Goal: Task Accomplishment & Management: Manage account settings

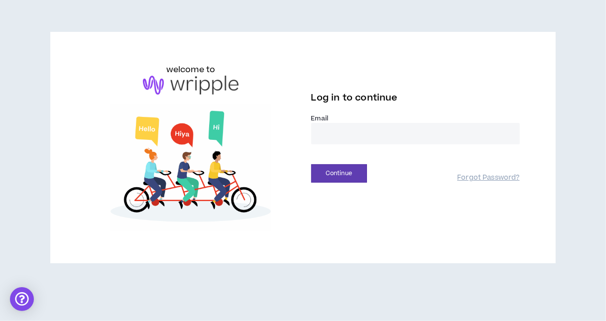
click at [375, 131] on input "email" at bounding box center [415, 133] width 209 height 21
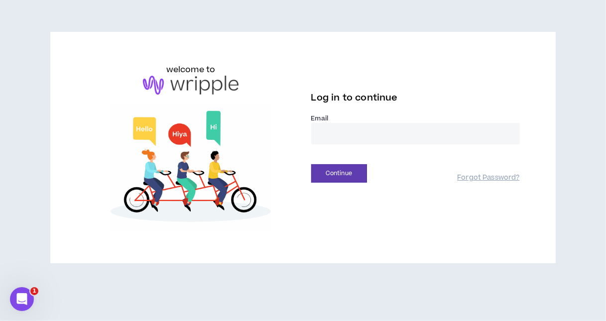
type input "**********"
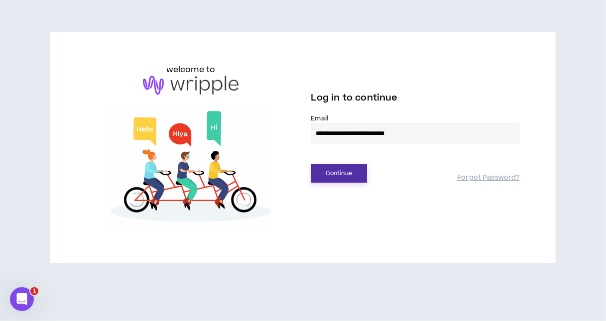
click at [347, 176] on button "Continue" at bounding box center [339, 173] width 56 height 18
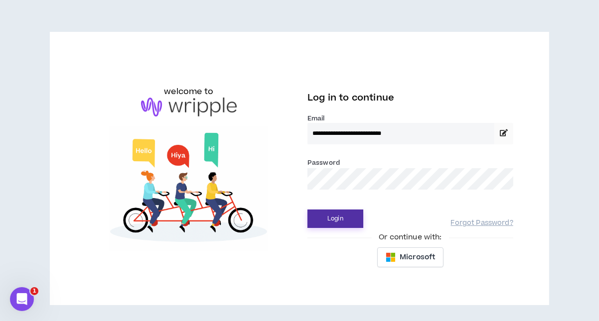
click at [337, 213] on button "Login" at bounding box center [335, 219] width 56 height 18
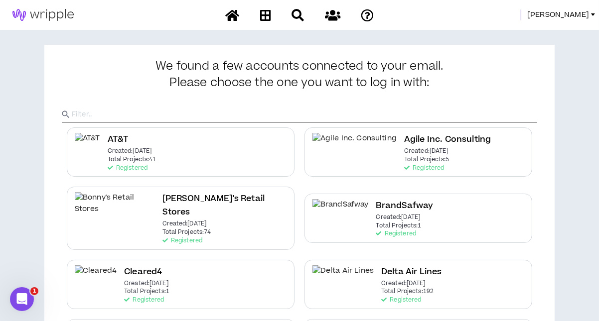
click at [592, 12] on link "Lauren-Bridget" at bounding box center [563, 14] width 72 height 11
click at [381, 288] on p "Total Projects: 192" at bounding box center [407, 291] width 52 height 7
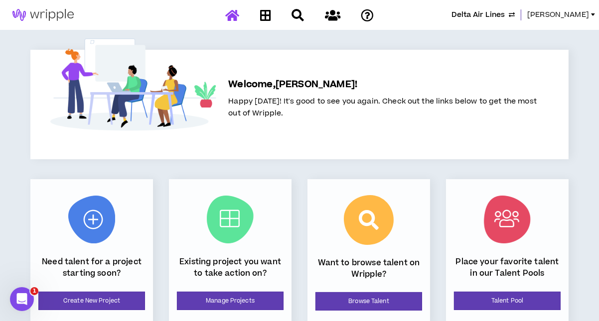
click at [593, 17] on link "Lauren-Bridget" at bounding box center [563, 14] width 72 height 11
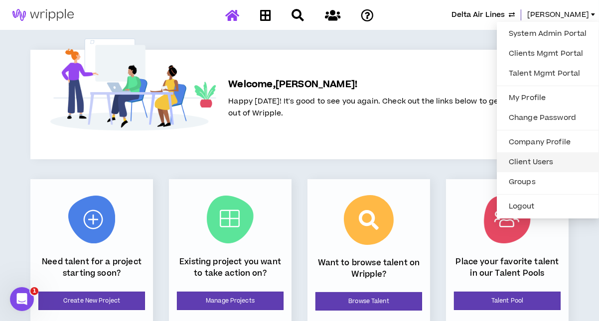
click at [530, 159] on link "Client Users" at bounding box center [548, 162] width 90 height 15
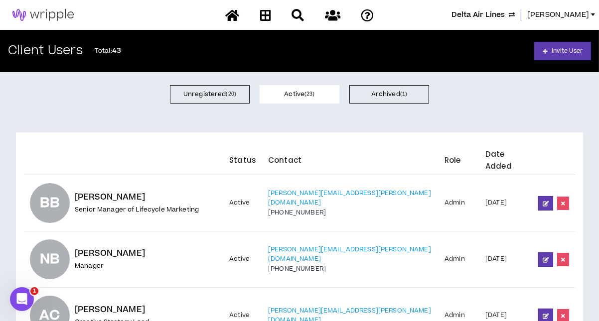
click at [493, 153] on th "Date Added" at bounding box center [505, 157] width 53 height 35
click at [213, 95] on button "Unregistered ( 20 )" at bounding box center [210, 94] width 80 height 18
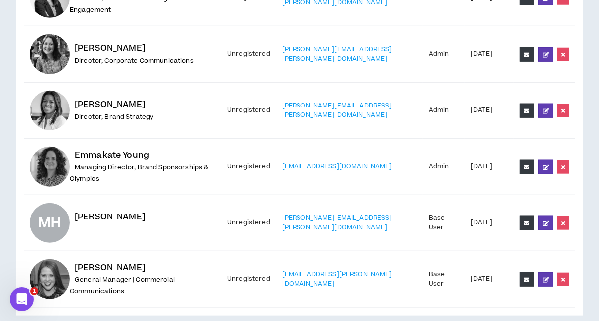
scroll to position [994, 0]
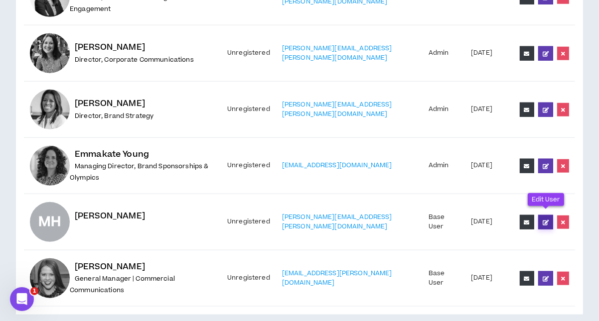
click at [545, 220] on icon at bounding box center [545, 222] width 6 height 5
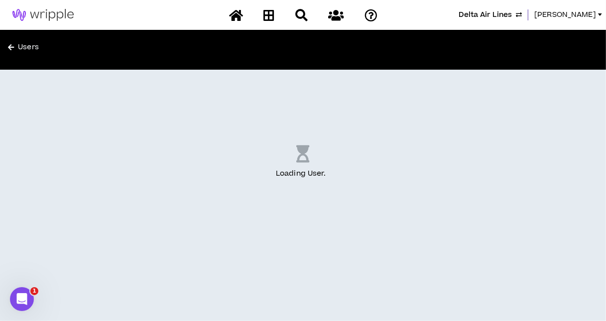
select select "US"
select select "*"
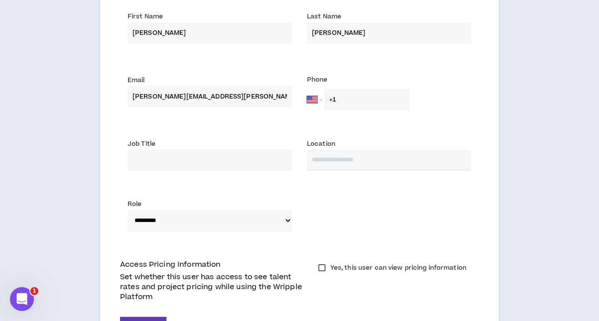
scroll to position [370, 0]
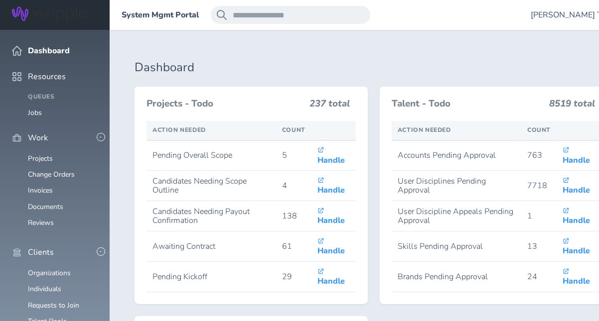
scroll to position [284, 0]
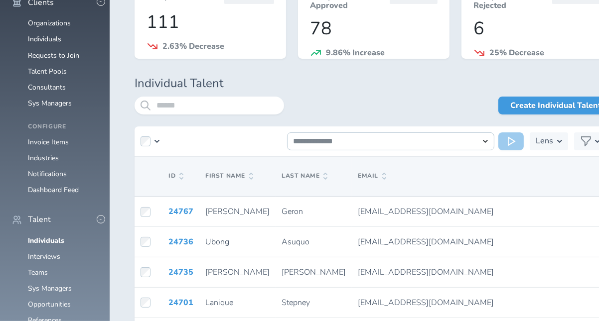
scroll to position [254, 0]
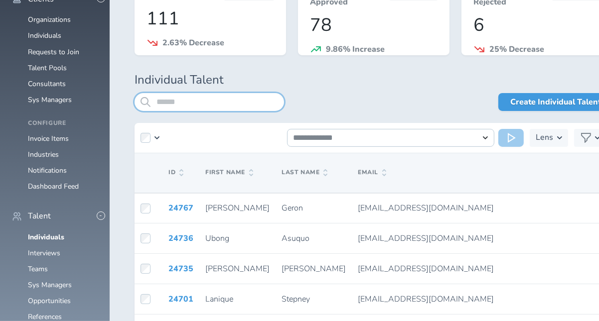
click at [238, 102] on input "search" at bounding box center [208, 102] width 149 height 18
type input "*"
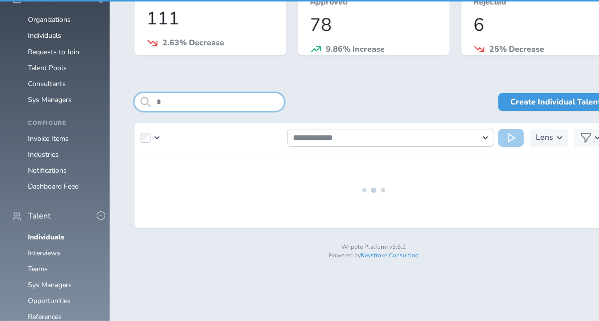
scroll to position [210, 0]
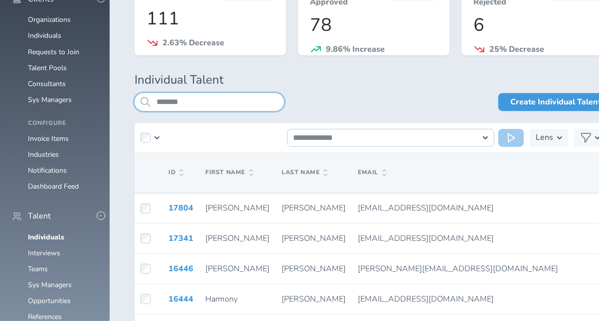
scroll to position [136, 0]
type input "*******"
click at [48, 40] on link "Individuals" at bounding box center [44, 35] width 33 height 9
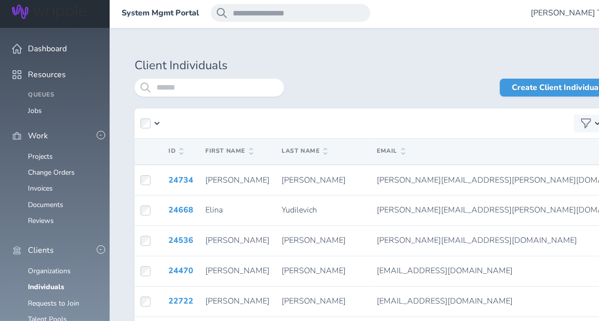
scroll to position [1, 0]
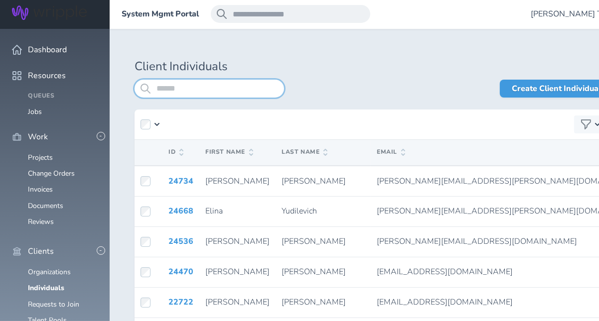
click at [215, 89] on input "search" at bounding box center [208, 89] width 149 height 18
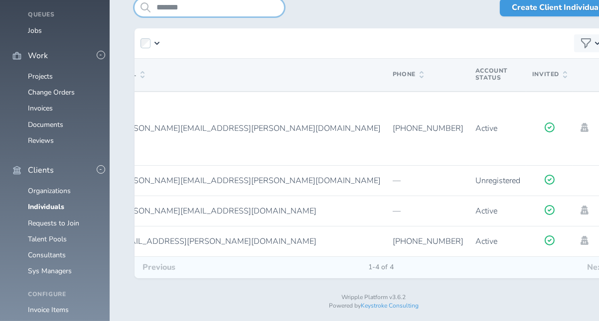
scroll to position [0, 242]
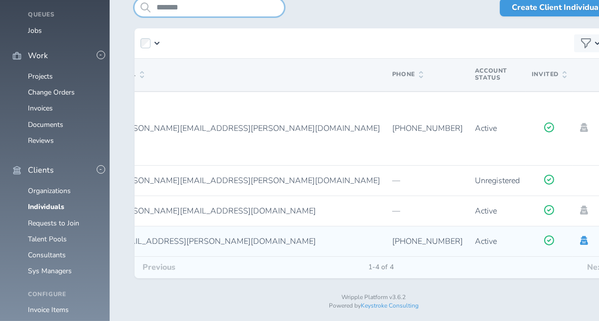
type input "*******"
click at [580, 240] on icon at bounding box center [584, 240] width 8 height 9
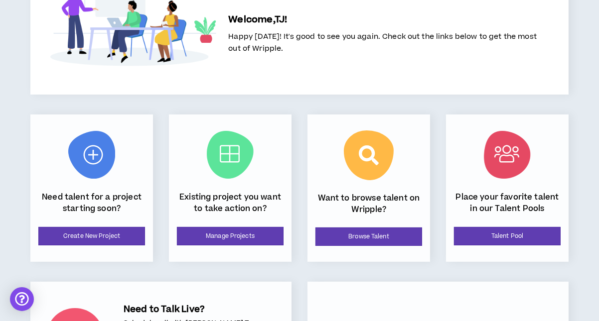
scroll to position [66, 0]
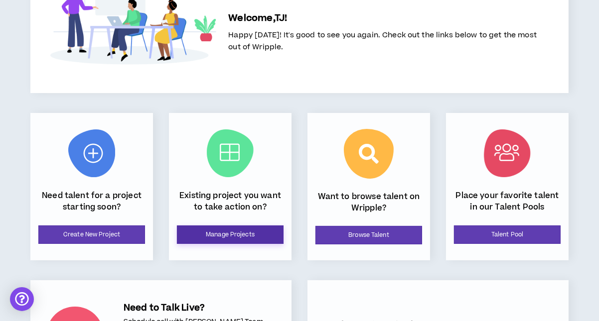
click at [242, 232] on link "Manage Projects" at bounding box center [230, 235] width 107 height 18
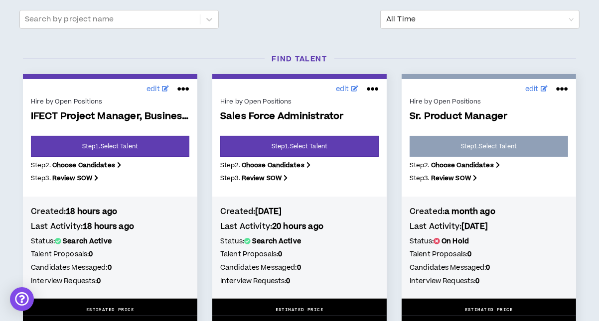
scroll to position [193, 0]
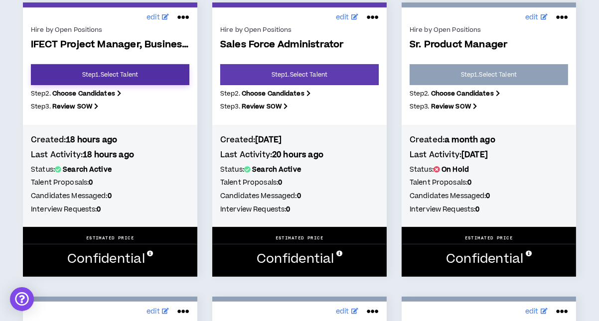
click at [136, 74] on link "Step 1 . Select Talent" at bounding box center [110, 74] width 158 height 21
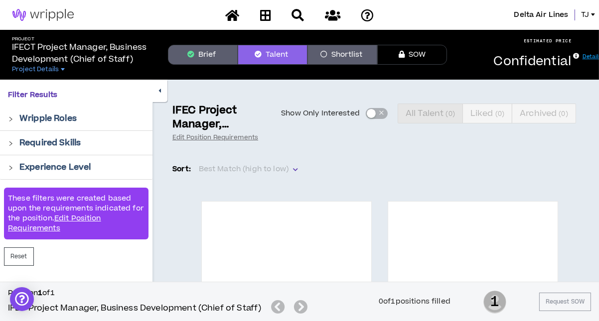
click at [347, 55] on button "Shortlist" at bounding box center [342, 55] width 70 height 20
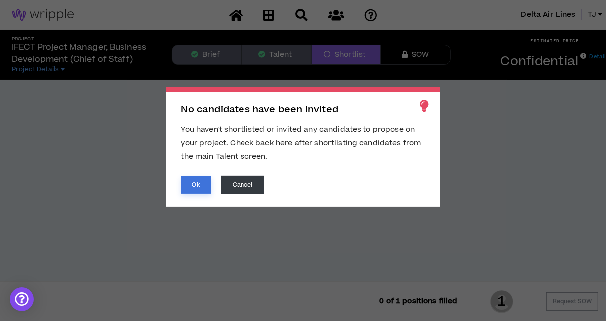
click at [197, 186] on button "Ok" at bounding box center [196, 184] width 30 height 17
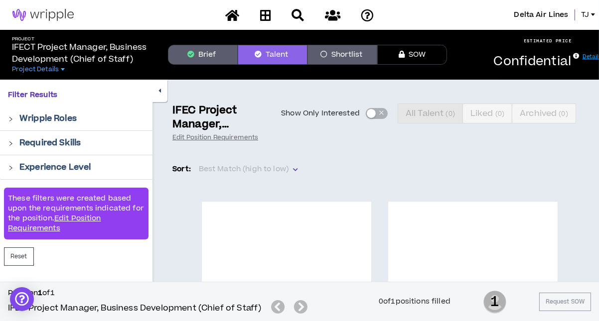
click at [276, 56] on button "Talent" at bounding box center [273, 55] width 70 height 20
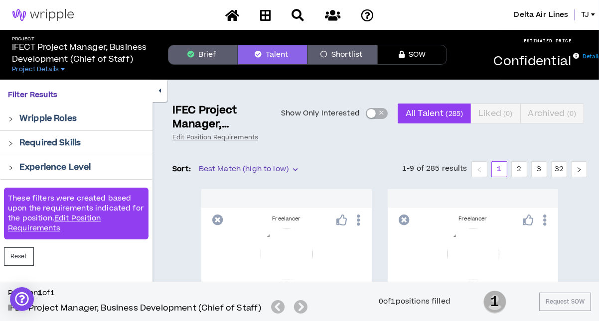
click at [212, 56] on button "Brief" at bounding box center [203, 55] width 70 height 20
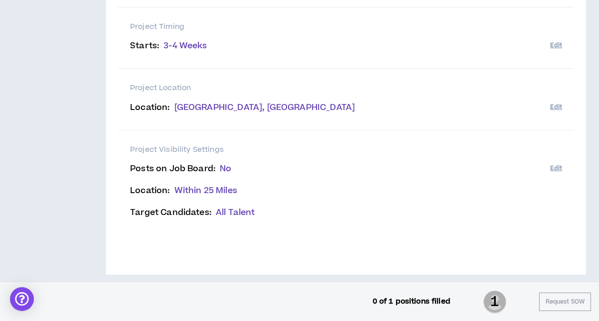
scroll to position [243, 0]
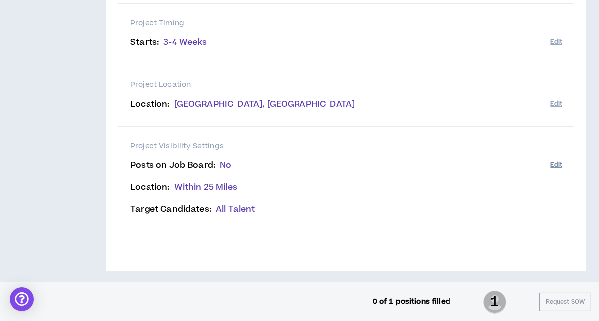
click at [556, 160] on button "Edit" at bounding box center [555, 165] width 11 height 16
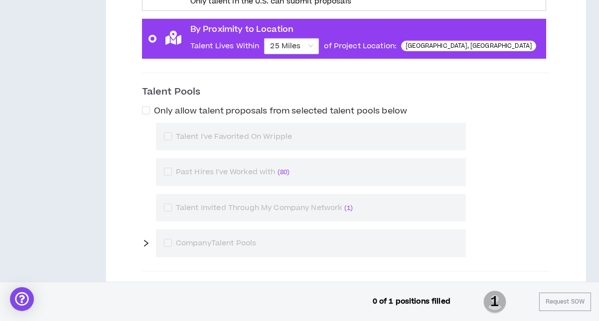
scroll to position [653, 0]
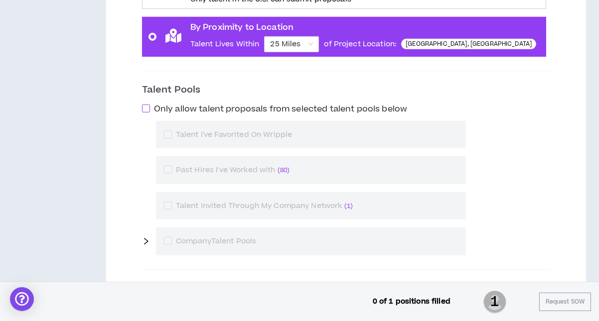
click at [288, 106] on span "Only allow talent proposals from selected talent pools below" at bounding box center [280, 109] width 253 height 12
checkbox input "****"
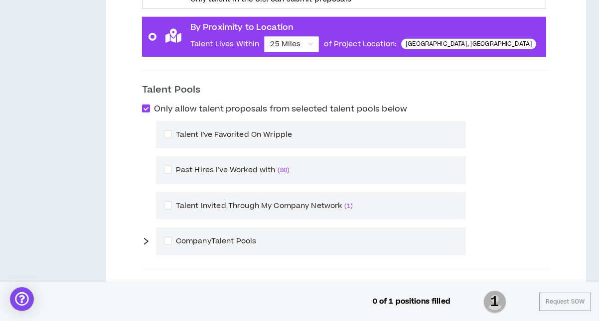
click at [151, 237] on div "Do you want to post this project on Wripple's private job board? Yes (recommend…" at bounding box center [346, 61] width 400 height 536
click at [172, 237] on span at bounding box center [168, 241] width 8 height 8
checkbox input "****"
click at [148, 238] on icon "right" at bounding box center [146, 241] width 4 height 7
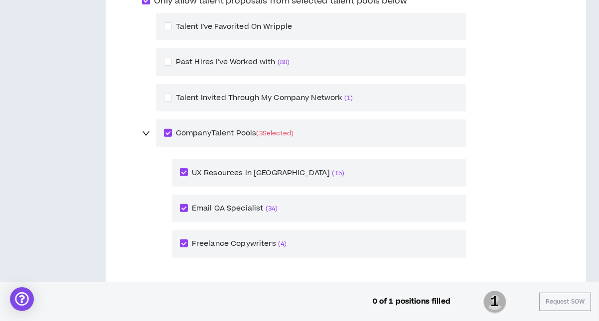
scroll to position [767, 0]
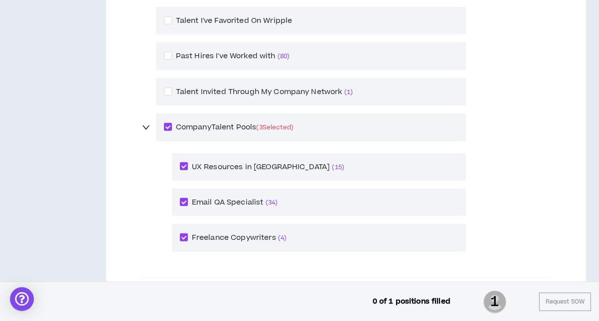
click at [188, 198] on span at bounding box center [184, 202] width 8 height 8
checkbox input "*****"
click at [188, 162] on span at bounding box center [184, 166] width 8 height 8
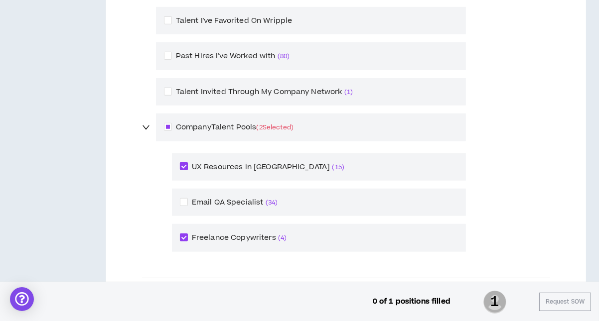
checkbox input "*****"
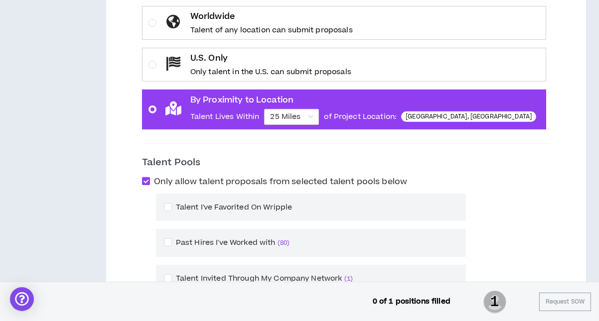
scroll to position [539, 0]
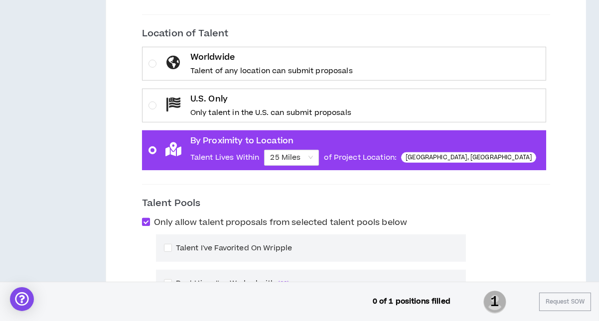
click at [150, 219] on span at bounding box center [146, 222] width 8 height 8
checkbox input "*****"
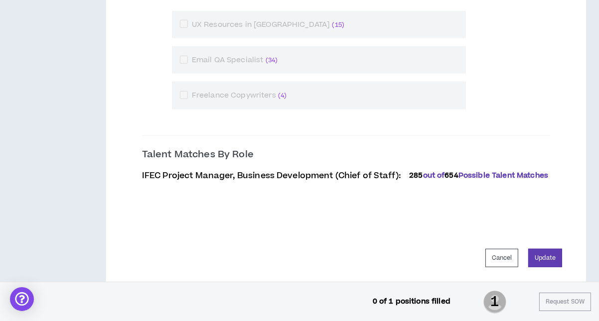
scroll to position [911, 0]
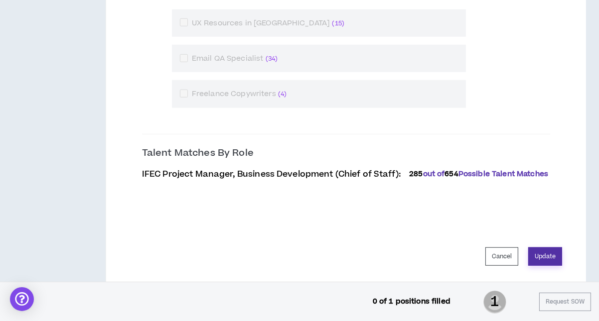
click at [544, 259] on button "Update" at bounding box center [545, 257] width 34 height 18
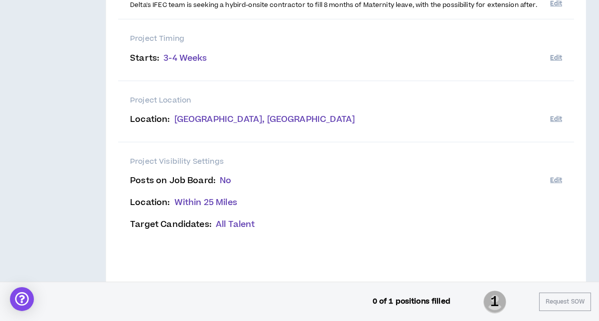
scroll to position [307, 0]
